Goal: Book appointment/travel/reservation

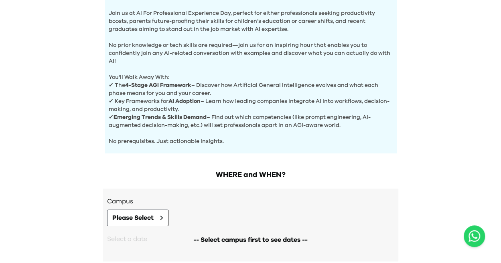
scroll to position [325, 0]
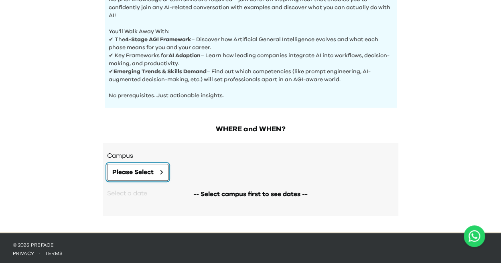
click at [129, 172] on span "Please Select" at bounding box center [132, 173] width 41 height 10
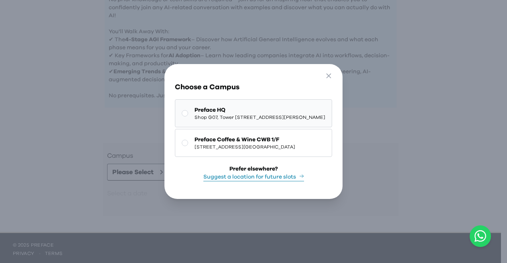
click at [268, 114] on span "Shop G07, Tower [STREET_ADDRESS][PERSON_NAME]" at bounding box center [259, 117] width 131 height 6
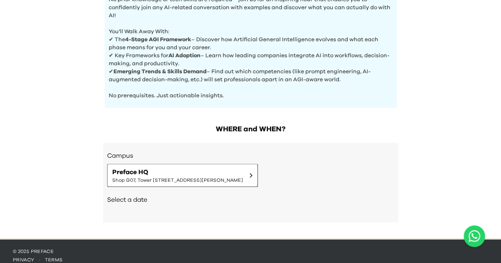
click at [126, 196] on h2 "Select a date" at bounding box center [250, 200] width 287 height 10
click at [243, 168] on span "Preface HQ" at bounding box center [177, 173] width 131 height 10
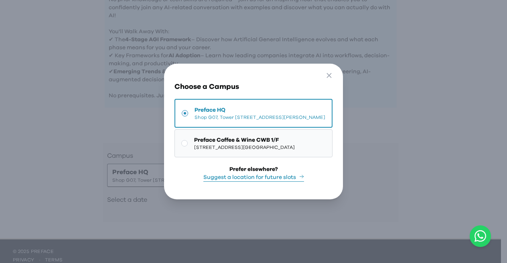
click at [251, 151] on span "[STREET_ADDRESS][GEOGRAPHIC_DATA]" at bounding box center [244, 147] width 101 height 6
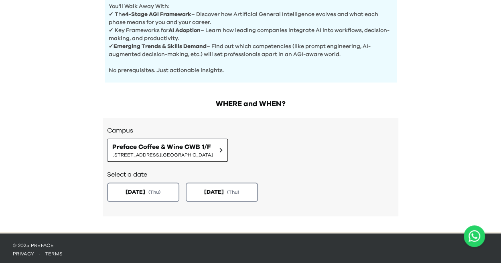
scroll to position [350, 0]
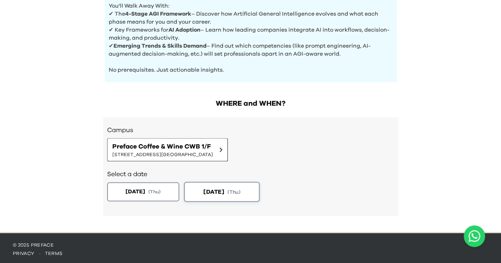
click at [244, 195] on button "[DATE] ( Thu )" at bounding box center [222, 192] width 76 height 20
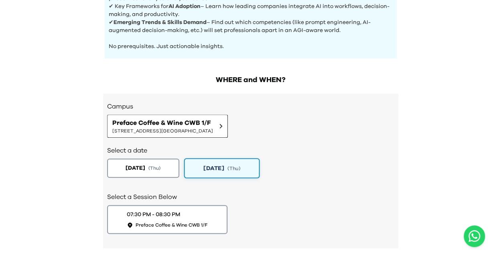
scroll to position [390, 0]
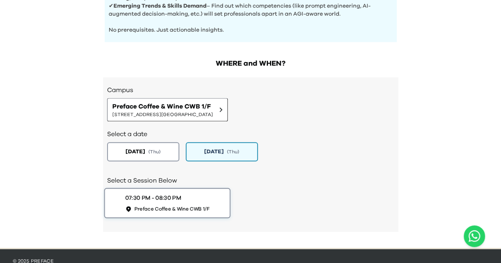
click at [209, 201] on div "07:30 PM - 08:30 PM Preface Coffee & Wine CWB 1/F" at bounding box center [167, 203] width 85 height 18
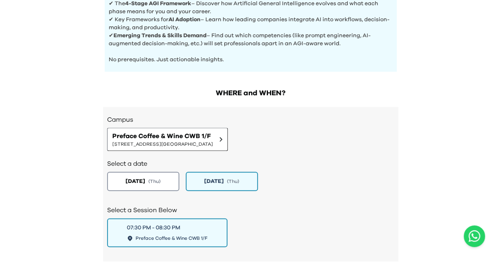
scroll to position [521, 0]
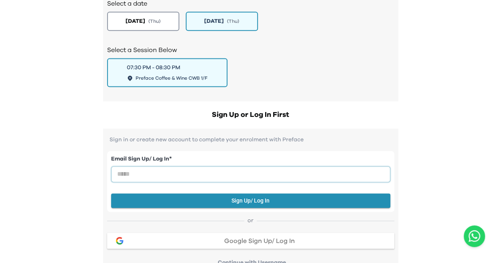
click at [261, 172] on input "email" at bounding box center [250, 174] width 279 height 16
type input "**********"
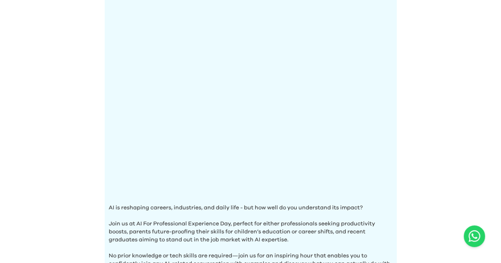
scroll to position [160, 0]
